Goal: Task Accomplishment & Management: Complete application form

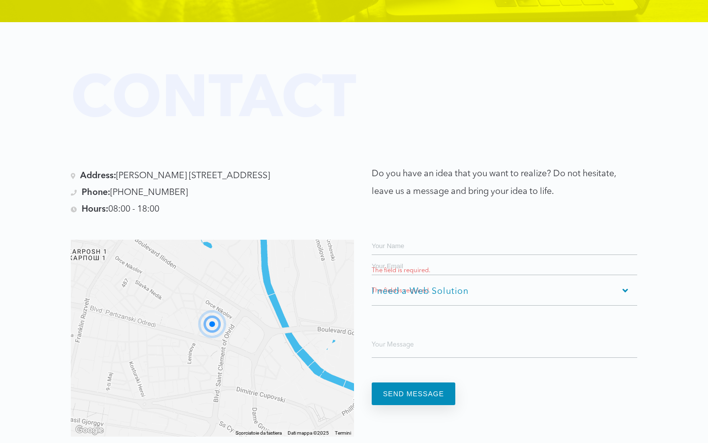
scroll to position [1915, 0]
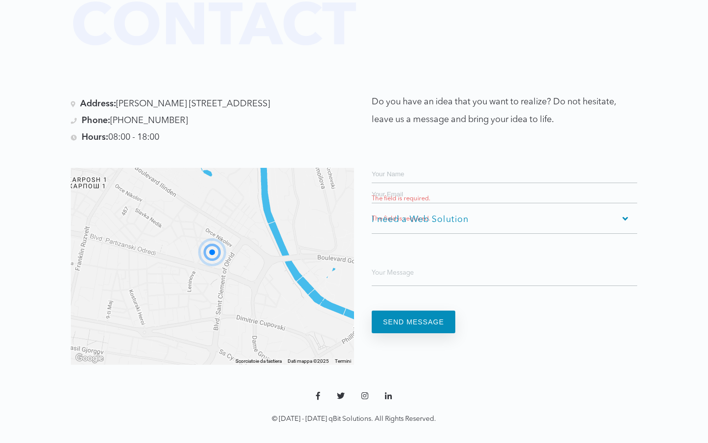
click at [505, 163] on input "Contact form" at bounding box center [505, 173] width 266 height 20
type input "[PERSON_NAME]"
click at [505, 163] on input "Contact form" at bounding box center [505, 173] width 266 height 20
type input "Borgo"
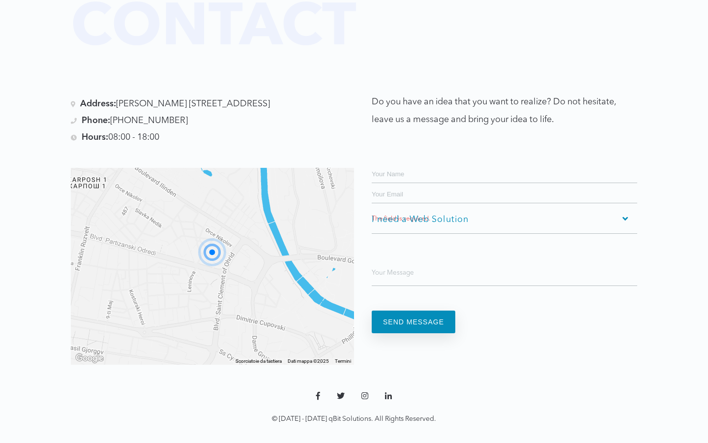
click at [505, 163] on input "Contact form" at bounding box center [505, 173] width 266 height 20
type input "ippolito_ferrari"
click at [505, 163] on input "Contact form" at bounding box center [505, 173] width 266 height 20
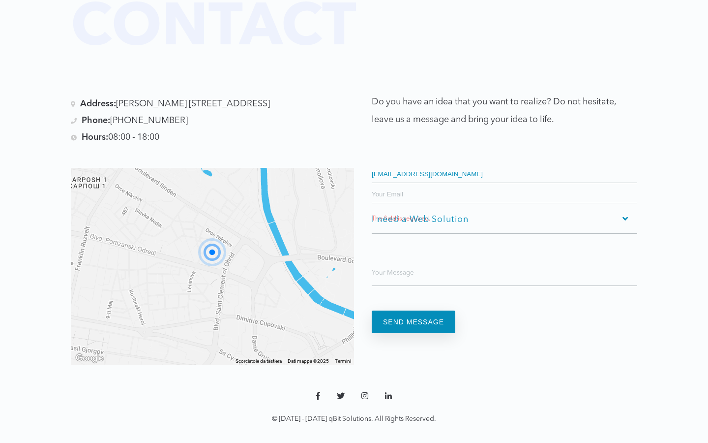
type input "[EMAIL_ADDRESS][DOMAIN_NAME]"
click at [505, 163] on input "Contact form" at bounding box center [505, 173] width 266 height 20
type input "[EMAIL_ADDRESS][DOMAIN_NAME]"
click at [505, 163] on input "Contact form" at bounding box center [505, 173] width 266 height 20
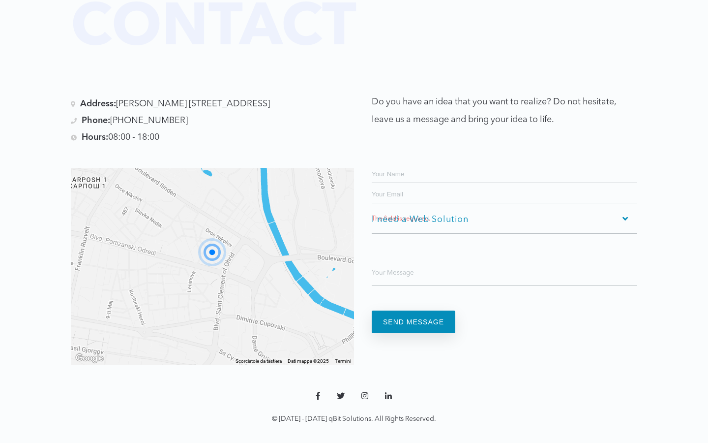
click at [505, 163] on input "Contact form" at bounding box center [505, 173] width 266 height 20
type input "[EMAIL_ADDRESS][DOMAIN_NAME]"
click at [505, 163] on input "Contact form" at bounding box center [505, 173] width 266 height 20
type input "[EMAIL_ADDRESS][DOMAIN_NAME]"
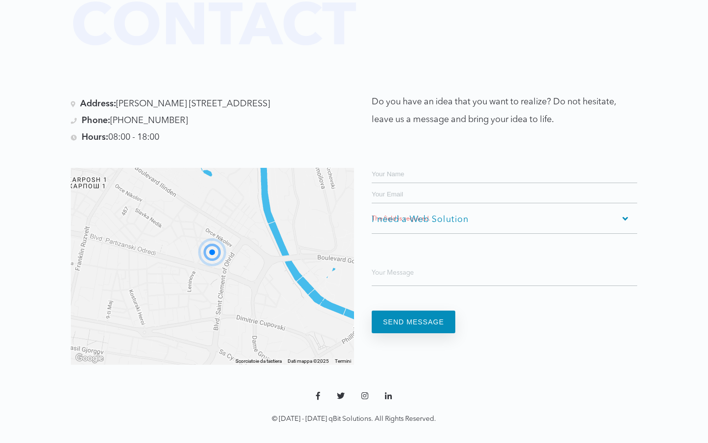
click at [505, 163] on input "Contact form" at bounding box center [505, 173] width 266 height 20
type input "[EMAIL_ADDRESS][DOMAIN_NAME]"
click at [505, 163] on input "Contact form" at bounding box center [505, 173] width 266 height 20
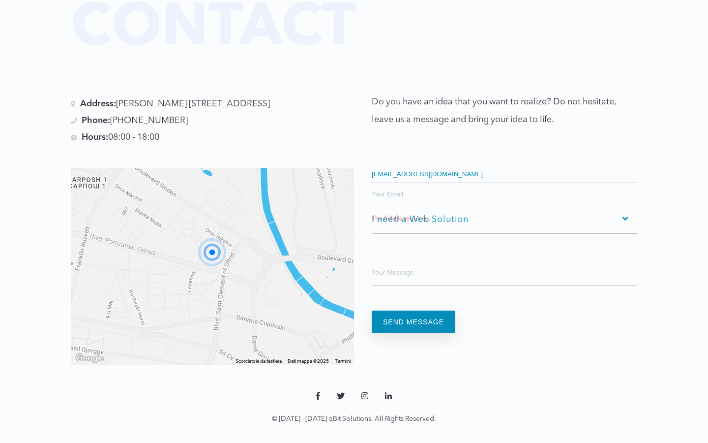
type input "[EMAIL_ADDRESS][DOMAIN_NAME]"
click at [505, 163] on input "Contact form" at bounding box center [505, 173] width 266 height 20
type input "[EMAIL_ADDRESS][DOMAIN_NAME]"
click at [505, 163] on input "Contact form" at bounding box center [505, 173] width 266 height 20
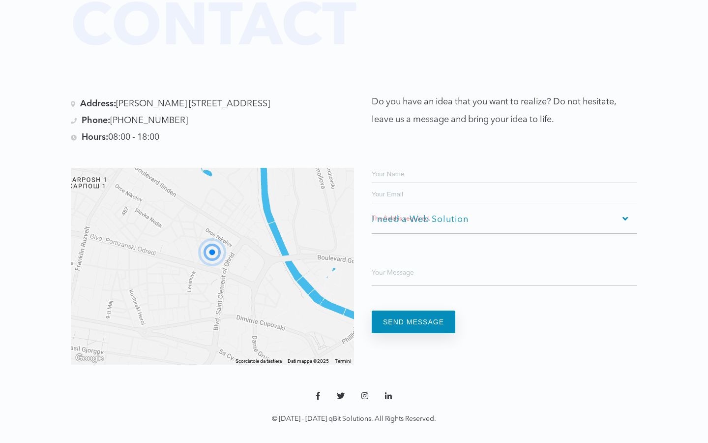
click at [505, 163] on input "Contact form" at bounding box center [505, 173] width 266 height 20
type input "[EMAIL_ADDRESS][DOMAIN_NAME]"
click at [505, 163] on input "Contact form" at bounding box center [505, 173] width 266 height 20
type input "Pericl1944"
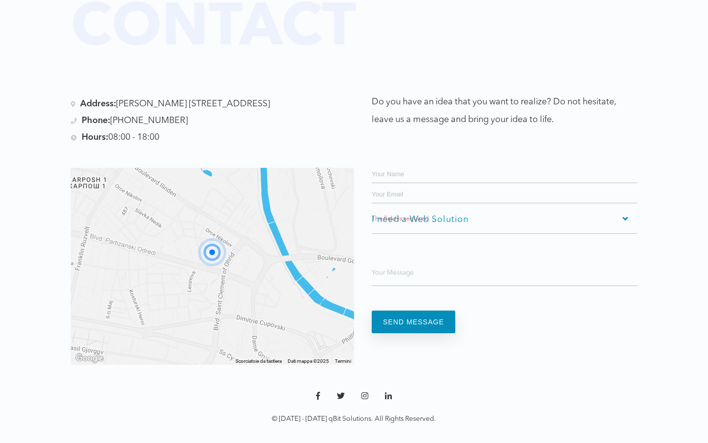
click at [505, 163] on input "Contact form" at bounding box center [505, 173] width 266 height 20
type input "Naomie1929"
click at [505, 163] on input "Contact form" at bounding box center [505, 173] width 266 height 20
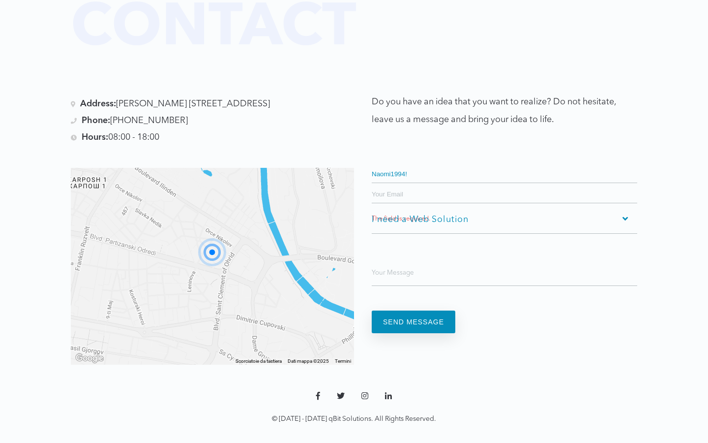
type input "Naomi1994!"
click at [505, 163] on input "Contact form" at bounding box center [505, 173] width 266 height 20
type input "1"
click at [505, 163] on input "Contact form" at bounding box center [505, 173] width 266 height 20
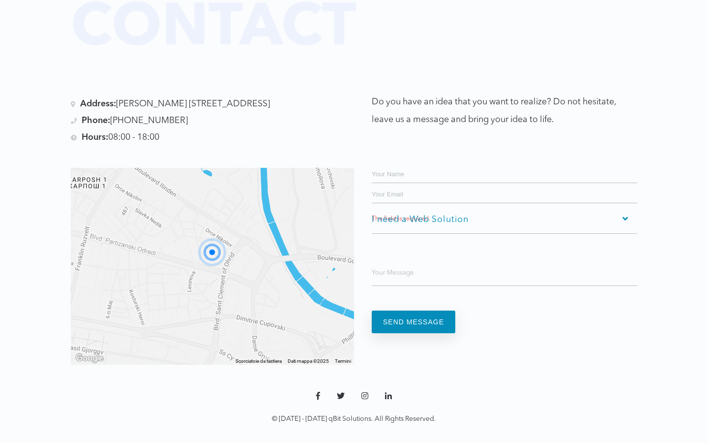
click at [505, 163] on input "Contact form" at bounding box center [505, 173] width 266 height 20
type input "136357"
click at [505, 163] on input "Contact form" at bounding box center [505, 173] width 266 height 20
type input "2627"
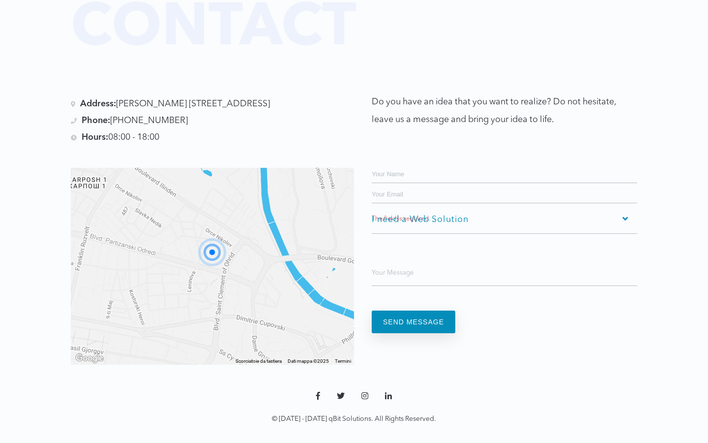
click at [505, 163] on input "Contact form" at bounding box center [505, 173] width 266 height 20
type input "6ihu"
click at [505, 163] on input "Contact form" at bounding box center [505, 173] width 266 height 20
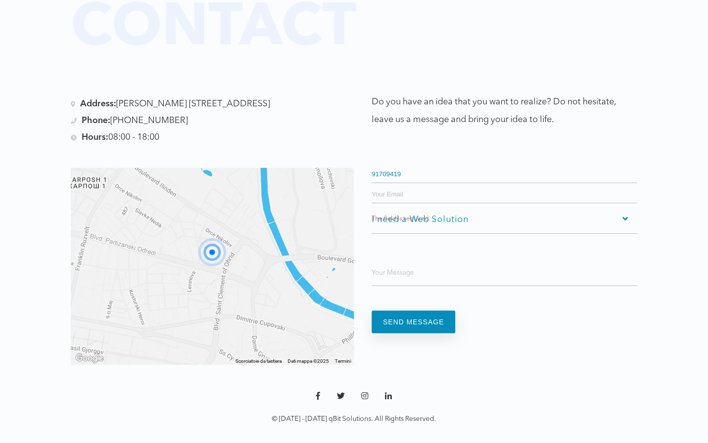
type input "91709419"
click at [505, 163] on input "Contact form" at bounding box center [505, 173] width 266 height 20
type input "c59taucw"
click at [505, 163] on input "Contact form" at bounding box center [505, 173] width 266 height 20
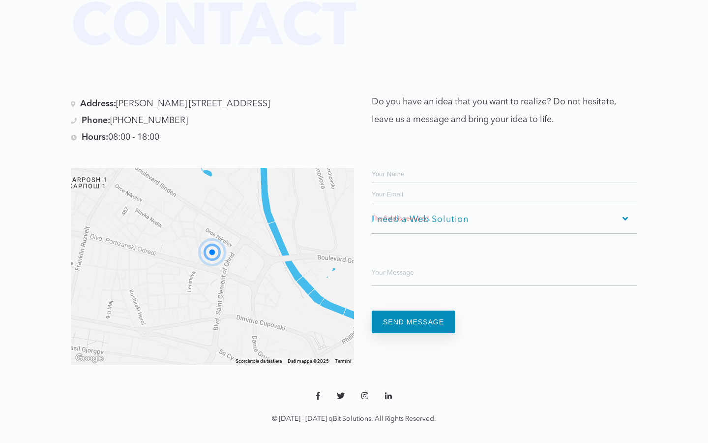
click at [505, 163] on input "Contact form" at bounding box center [505, 173] width 266 height 20
type input "Naomie1929"
click at [505, 183] on input "Contact form" at bounding box center [505, 193] width 266 height 20
type input "[EMAIL_ADDRESS][DOMAIN_NAME]"
click at [372, 310] on input "send message" at bounding box center [414, 321] width 84 height 23
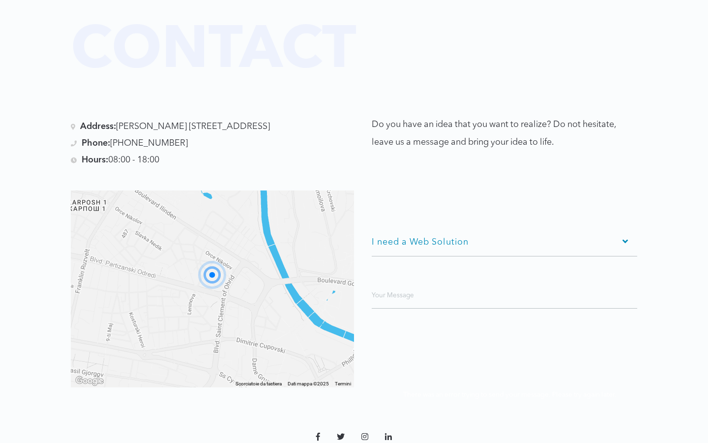
scroll to position [0, 0]
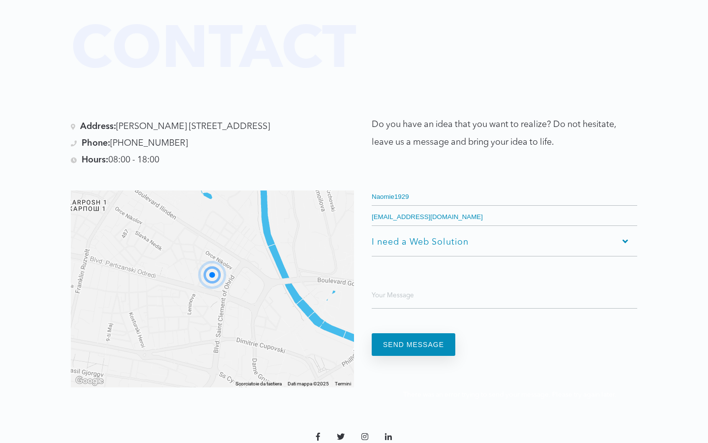
click at [505, 185] on input "Naomie1929" at bounding box center [505, 195] width 266 height 20
type input "N"
type input "[PERSON_NAME]"
click at [505, 185] on input "Contact form" at bounding box center [505, 195] width 266 height 20
click at [505, 185] on input "Naomie1929" at bounding box center [505, 195] width 266 height 20
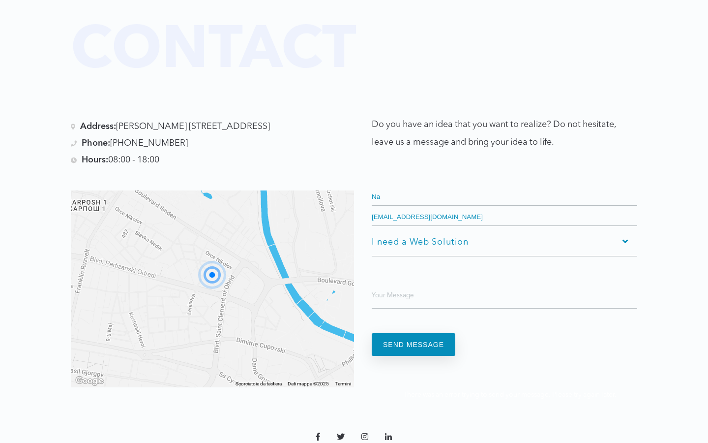
type input "N"
type input "connecting"
click at [505, 185] on input "Contact form" at bounding box center [505, 195] width 266 height 20
click at [505, 185] on input "Naomie1929" at bounding box center [505, 195] width 266 height 20
type input "N"
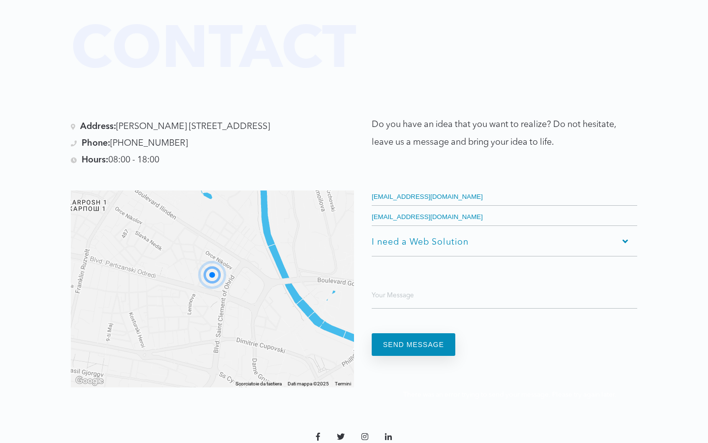
type input "[EMAIL_ADDRESS][DOMAIN_NAME]"
click at [505, 185] on input "Contact form" at bounding box center [505, 195] width 266 height 20
click at [505, 185] on input "Naomie1929" at bounding box center [505, 195] width 266 height 20
type input "N"
type input "[EMAIL_ADDRESS][DOMAIN_NAME]"
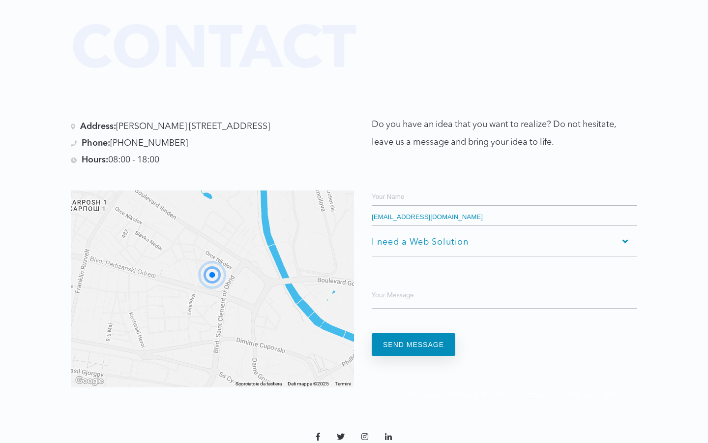
click at [505, 185] on input "Contact form" at bounding box center [505, 195] width 266 height 20
click at [505, 185] on input "Naomie1929" at bounding box center [505, 195] width 266 height 20
type input "N"
type input "[EMAIL_ADDRESS][DOMAIN_NAME]"
click at [505, 185] on input "Contact form" at bounding box center [505, 195] width 266 height 20
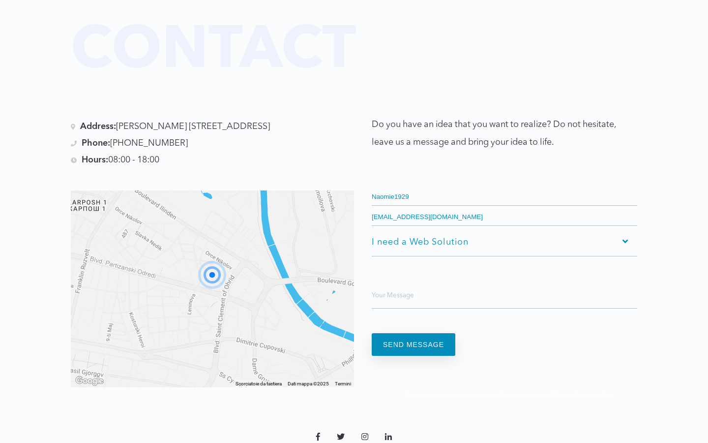
click at [505, 185] on input "Naomie1929" at bounding box center [505, 195] width 266 height 20
type input "N"
type input "[EMAIL_ADDRESS][DOMAIN_NAME]"
click at [505, 185] on input "Contact form" at bounding box center [505, 195] width 266 height 20
click at [505, 185] on input "Naomie1929" at bounding box center [505, 195] width 266 height 20
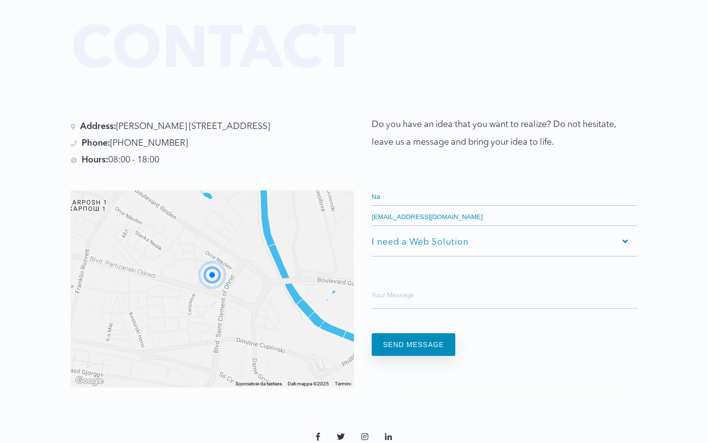
type input "N"
type input "[EMAIL_ADDRESS][DOMAIN_NAME]"
click at [505, 185] on input "Contact form" at bounding box center [505, 195] width 266 height 20
click at [505, 185] on input "Naomie1929" at bounding box center [505, 195] width 266 height 20
type input "N"
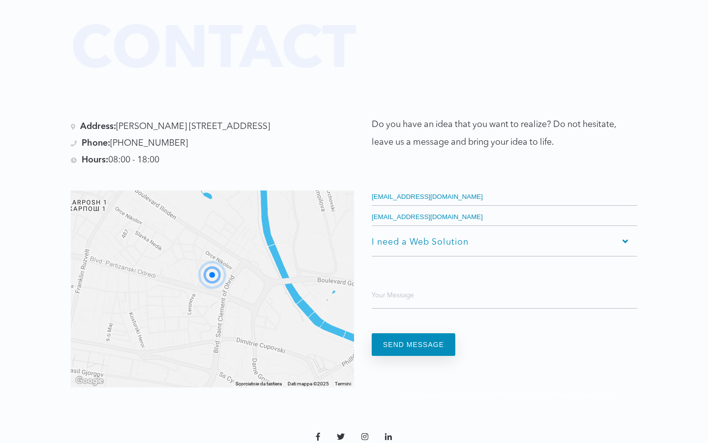
type input "[EMAIL_ADDRESS][DOMAIN_NAME]"
click at [505, 185] on input "Contact form" at bounding box center [505, 195] width 266 height 20
click at [505, 185] on input "Naomie1929" at bounding box center [505, 195] width 266 height 20
type input "N"
type input "[EMAIL_ADDRESS][DOMAIN_NAME]"
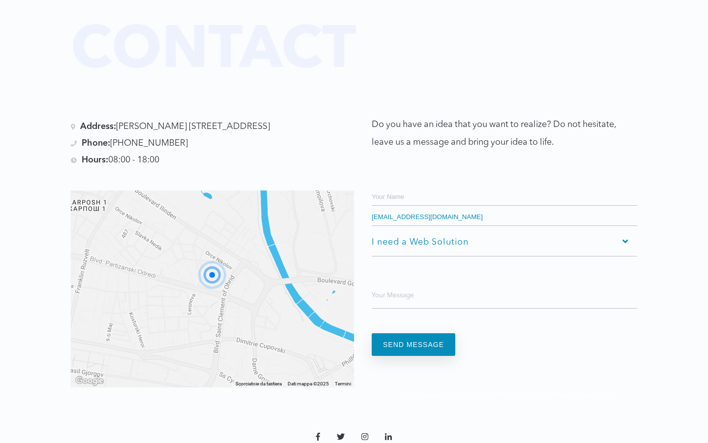
click at [505, 185] on input "Contact form" at bounding box center [505, 195] width 266 height 20
click at [505, 185] on input "Naomie1929" at bounding box center [505, 195] width 266 height 20
type input "N"
type input "[EMAIL_ADDRESS][DOMAIN_NAME]"
click at [505, 185] on input "Contact form" at bounding box center [505, 195] width 266 height 20
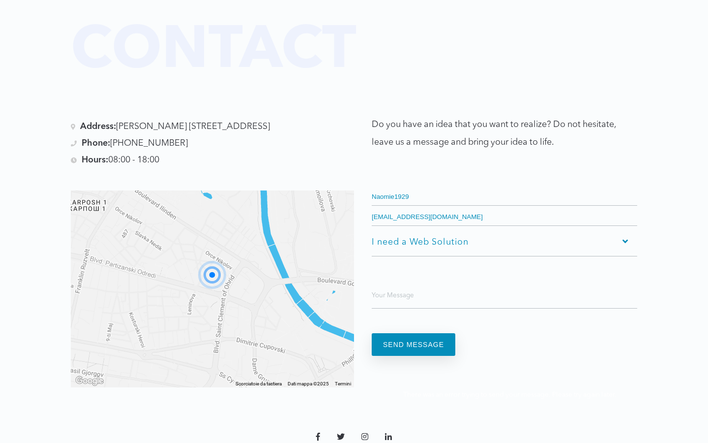
click at [505, 185] on input "Naomie1929" at bounding box center [505, 195] width 266 height 20
type input "N"
type input "[EMAIL_ADDRESS][DOMAIN_NAME]"
click at [505, 185] on input "Contact form" at bounding box center [505, 195] width 266 height 20
click at [505, 185] on input "Naomie1929" at bounding box center [505, 195] width 266 height 20
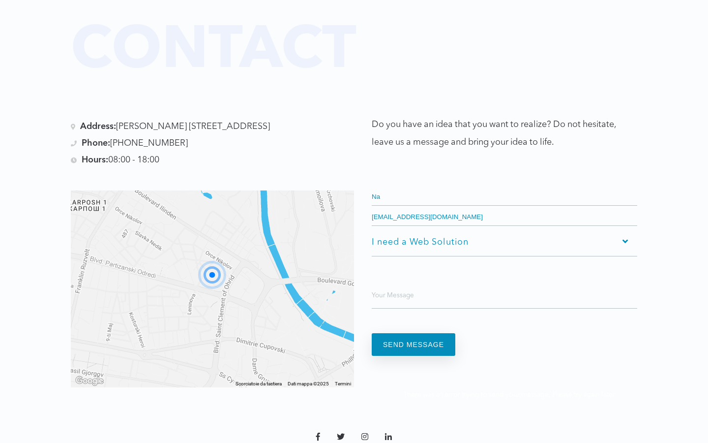
type input "N"
type input "Nayade2019"
click at [505, 185] on input "Contact form" at bounding box center [505, 195] width 266 height 20
click at [505, 185] on input "Naomie1929" at bounding box center [505, 195] width 266 height 20
type input "N"
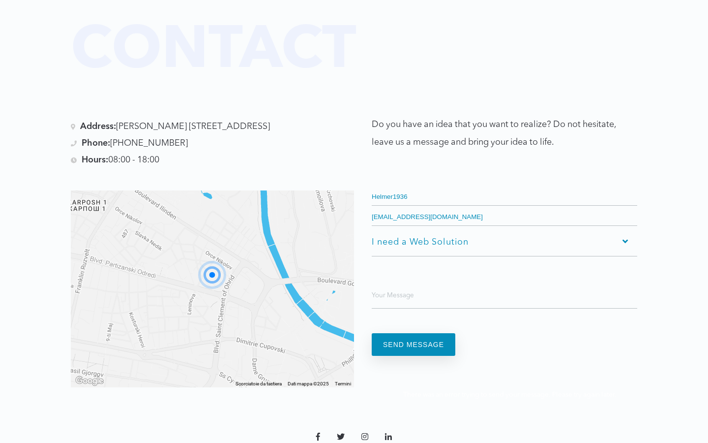
type input "Helmer1936"
click at [505, 185] on input "Contact form" at bounding box center [505, 195] width 266 height 20
click at [505, 185] on input "Naomie1929" at bounding box center [505, 195] width 266 height 20
type input "N"
type input "Helme1972!"
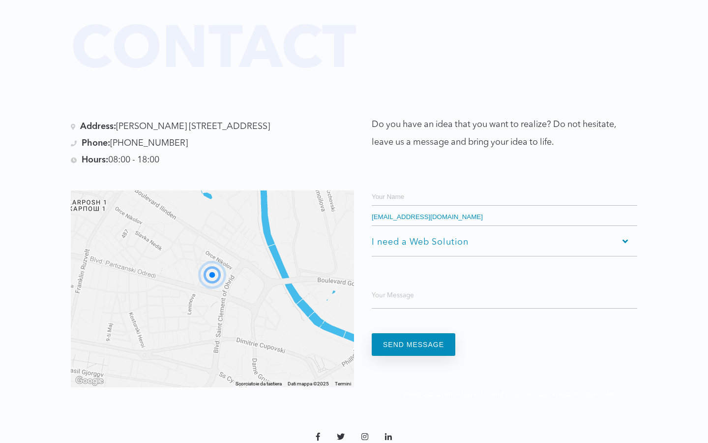
click at [505, 185] on input "Contact form" at bounding box center [505, 195] width 266 height 20
click at [505, 185] on input "Naomie1929" at bounding box center [505, 195] width 266 height 20
type input "N"
type input "7"
click at [505, 185] on input "Contact form" at bounding box center [505, 195] width 266 height 20
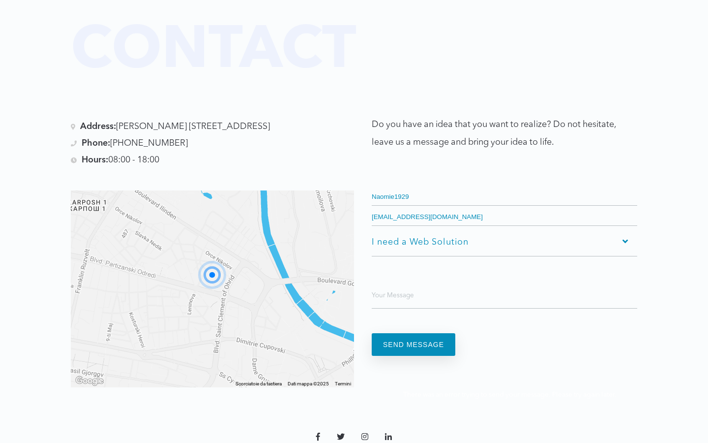
click at [505, 185] on input "Naomie1929" at bounding box center [505, 195] width 266 height 20
type input "N"
type input "140831"
click at [505, 185] on input "Contact form" at bounding box center [505, 195] width 266 height 20
click at [505, 185] on input "Naomie1929" at bounding box center [505, 195] width 266 height 20
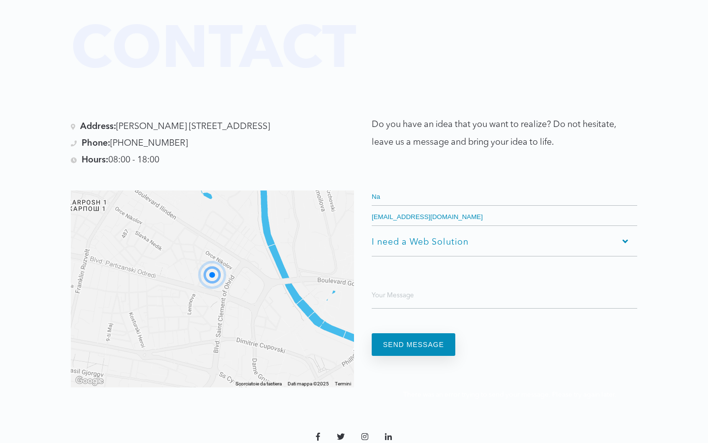
type input "N"
type input "2027"
click at [505, 185] on input "Contact form" at bounding box center [505, 195] width 266 height 20
click at [505, 185] on input "Naomie1929" at bounding box center [505, 195] width 266 height 20
type input "N"
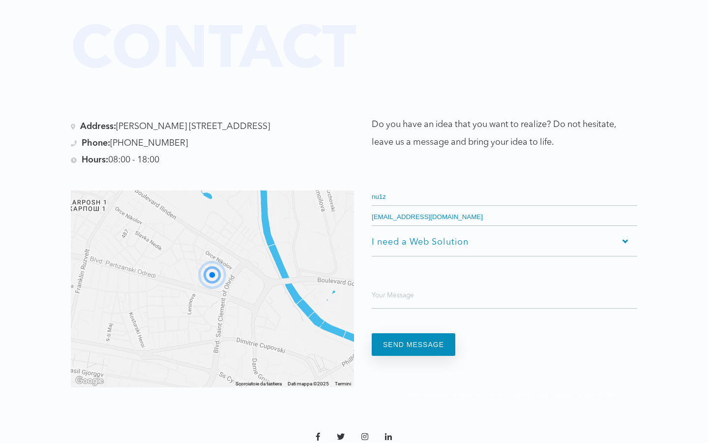
type input "nu1z"
click at [505, 185] on input "Contact form" at bounding box center [505, 195] width 266 height 20
click at [505, 185] on input "Naomie1929" at bounding box center [505, 195] width 266 height 20
type input "N"
type input "19802563"
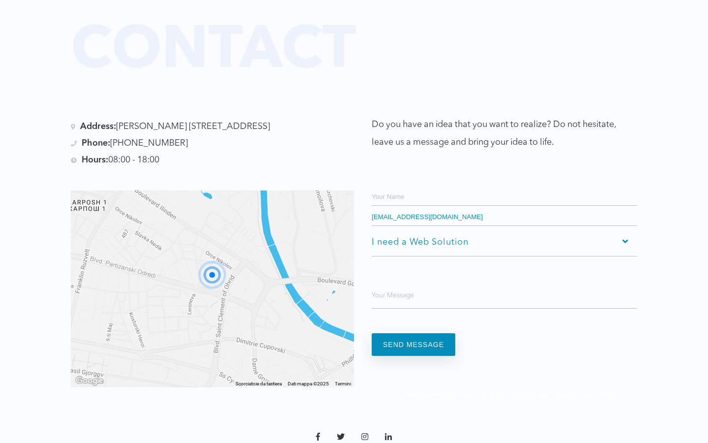
click at [505, 185] on input "Contact form" at bounding box center [505, 195] width 266 height 20
click at [505, 185] on input "Naomie1929" at bounding box center [505, 195] width 266 height 20
type input "N"
type input "blsqfnr5"
click at [505, 185] on input "Contact form" at bounding box center [505, 195] width 266 height 20
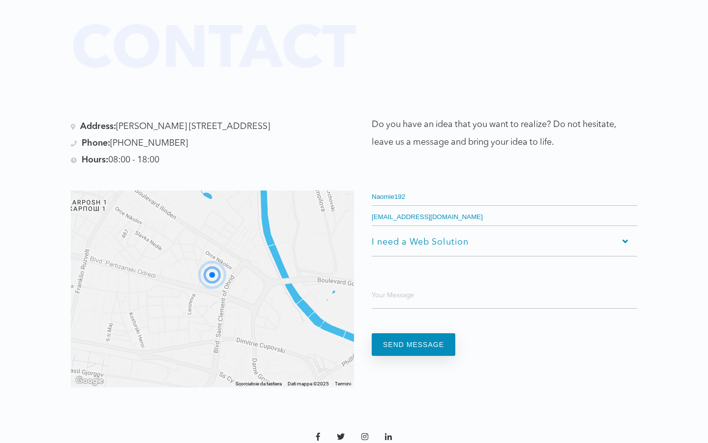
type input "Naomie1929"
